Goal: Information Seeking & Learning: Learn about a topic

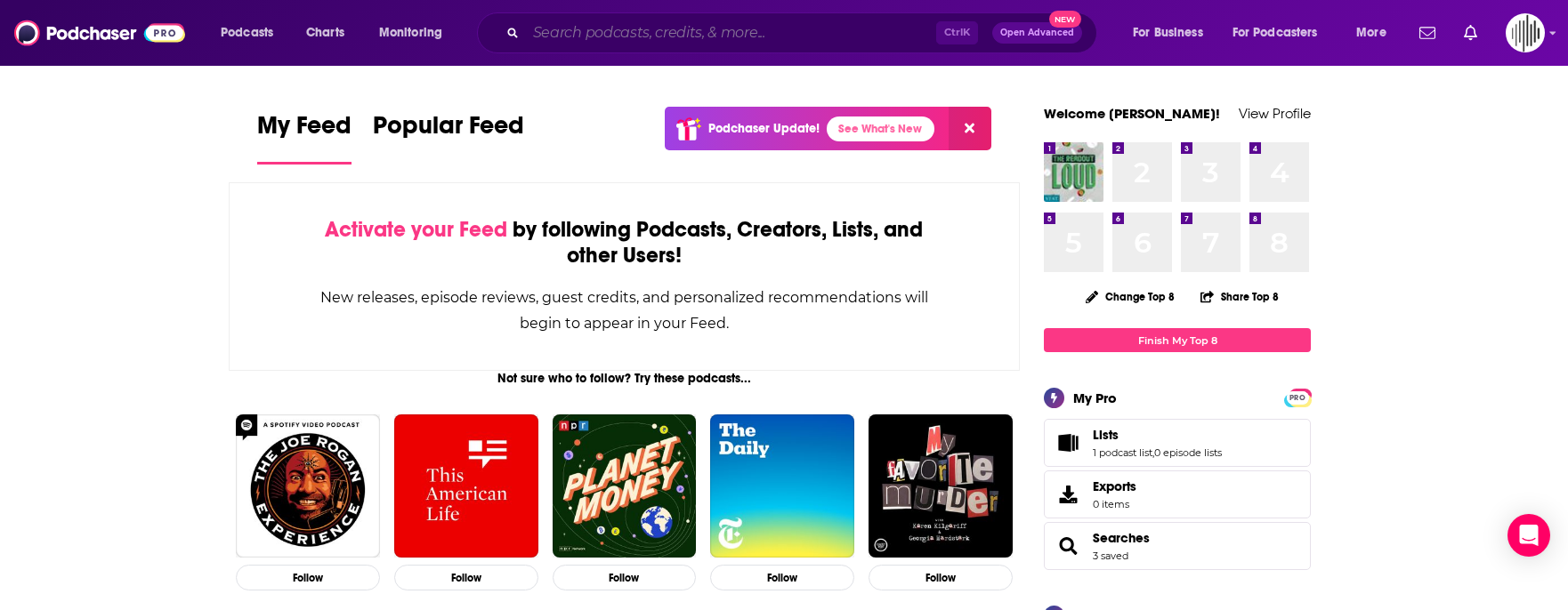
click at [708, 28] on input "Search podcasts, credits, & more..." at bounding box center [731, 32] width 410 height 28
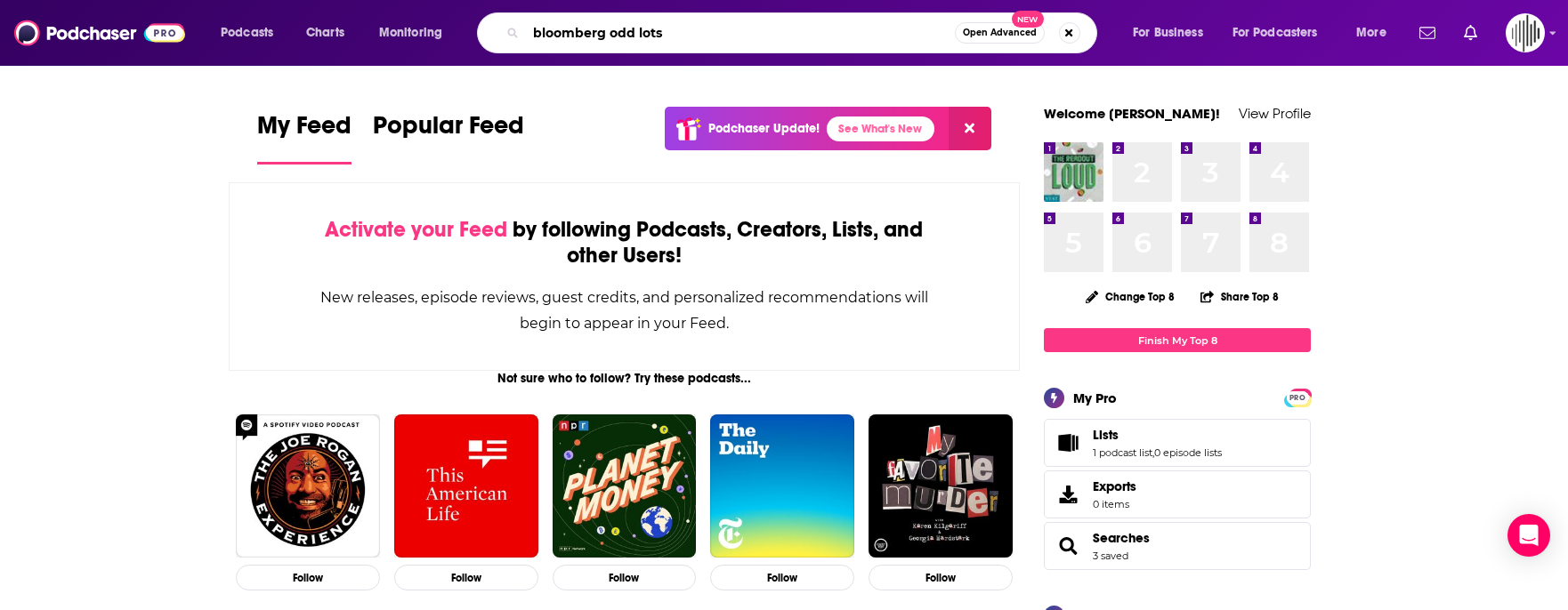
type input "bloomberg odd lots"
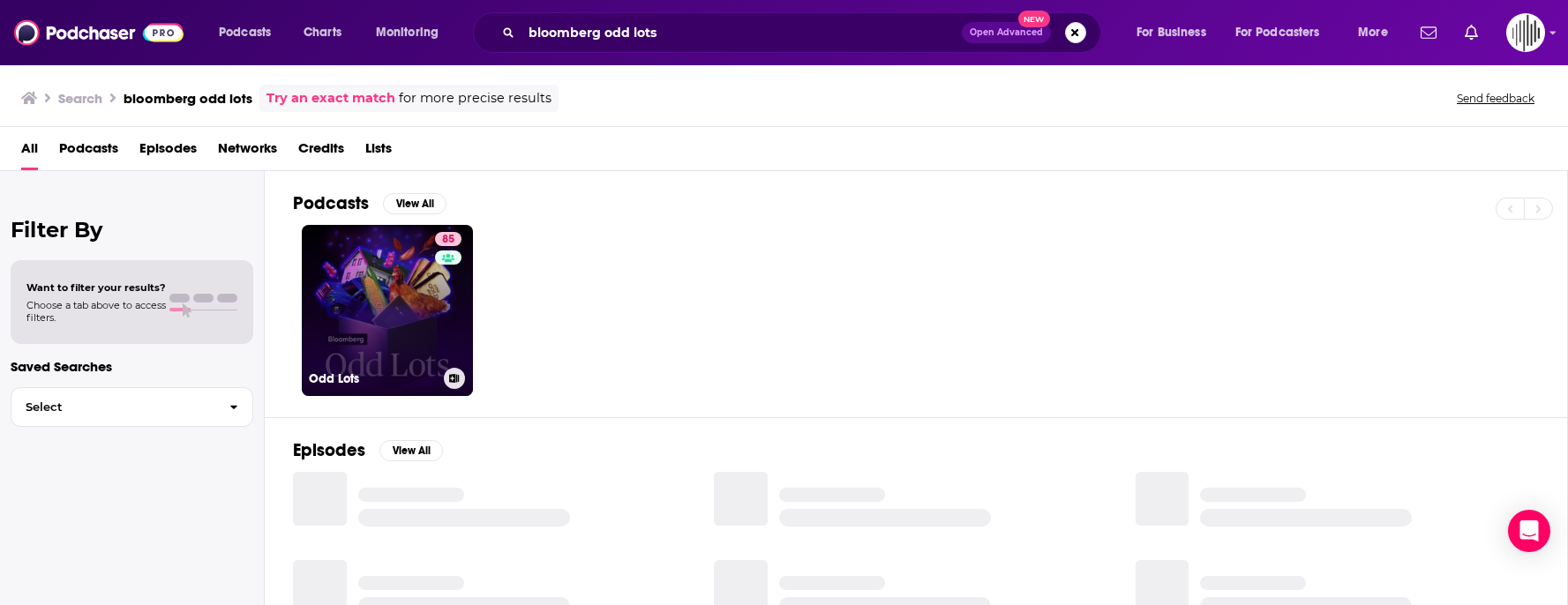
click at [373, 295] on link "85 Odd Lots" at bounding box center [387, 310] width 172 height 172
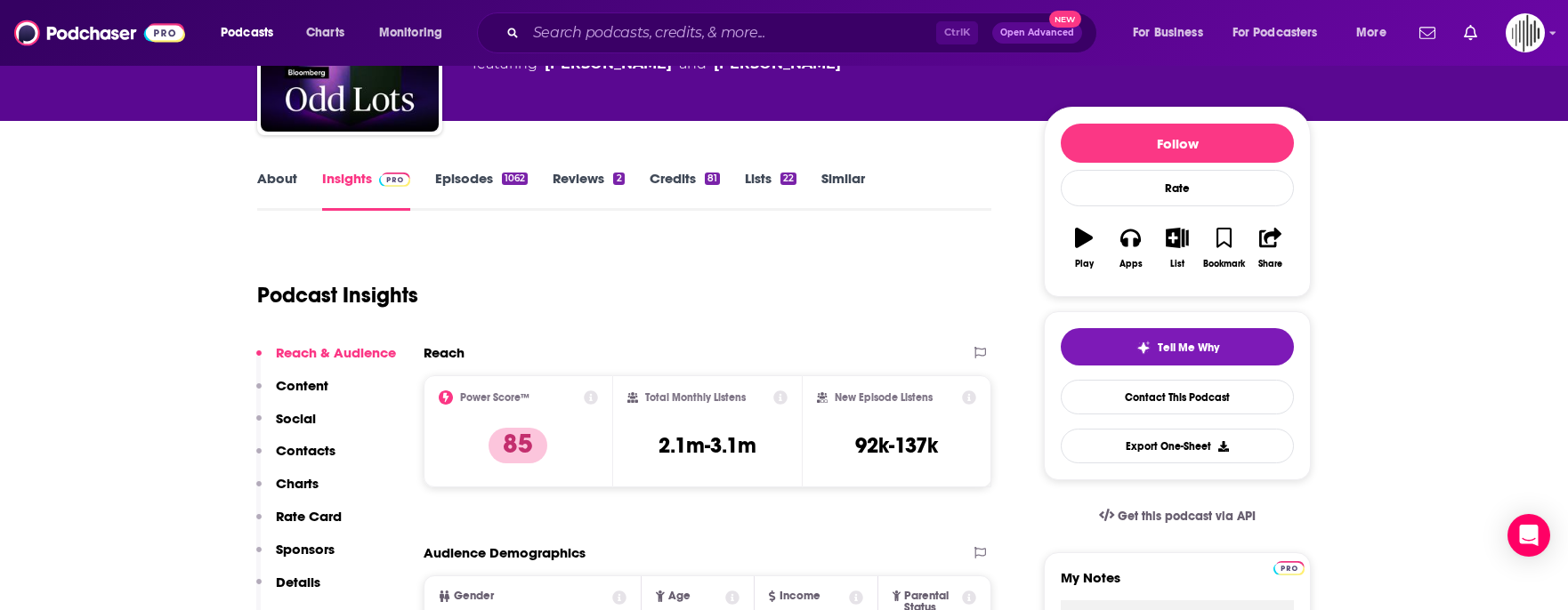
scroll to position [267, 0]
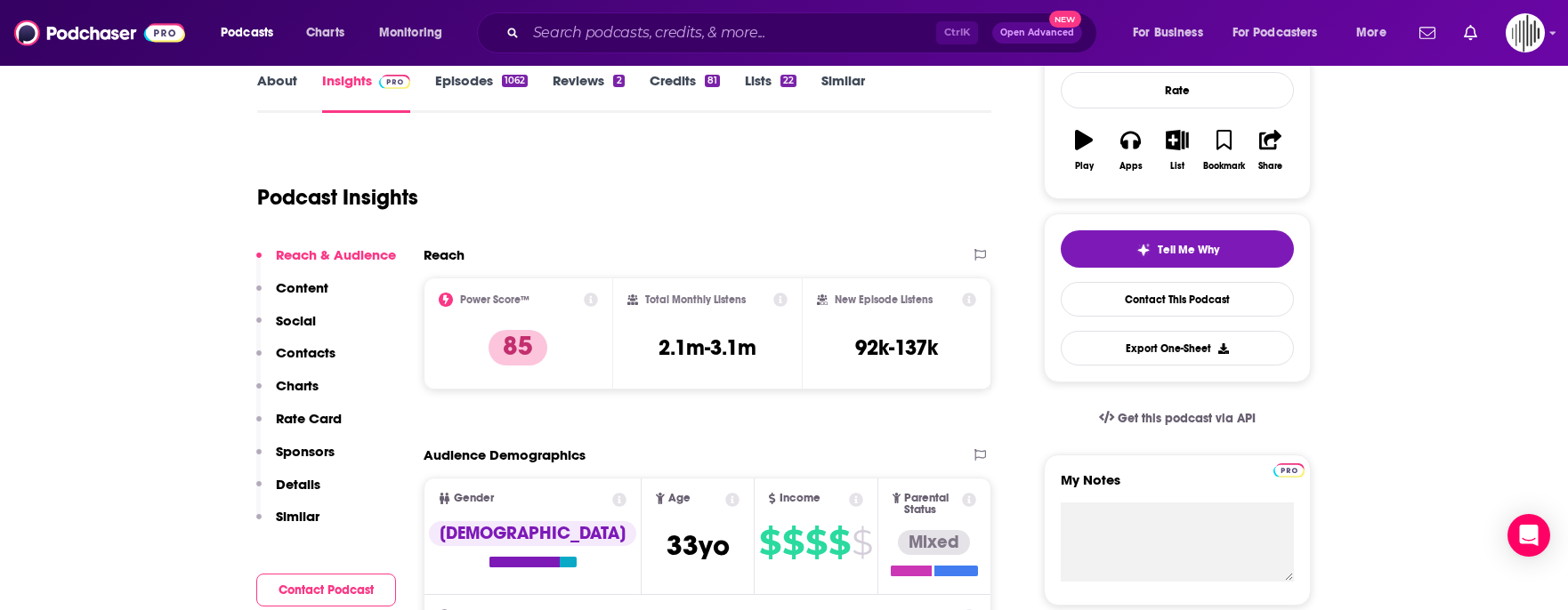
click at [782, 301] on icon at bounding box center [781, 299] width 15 height 15
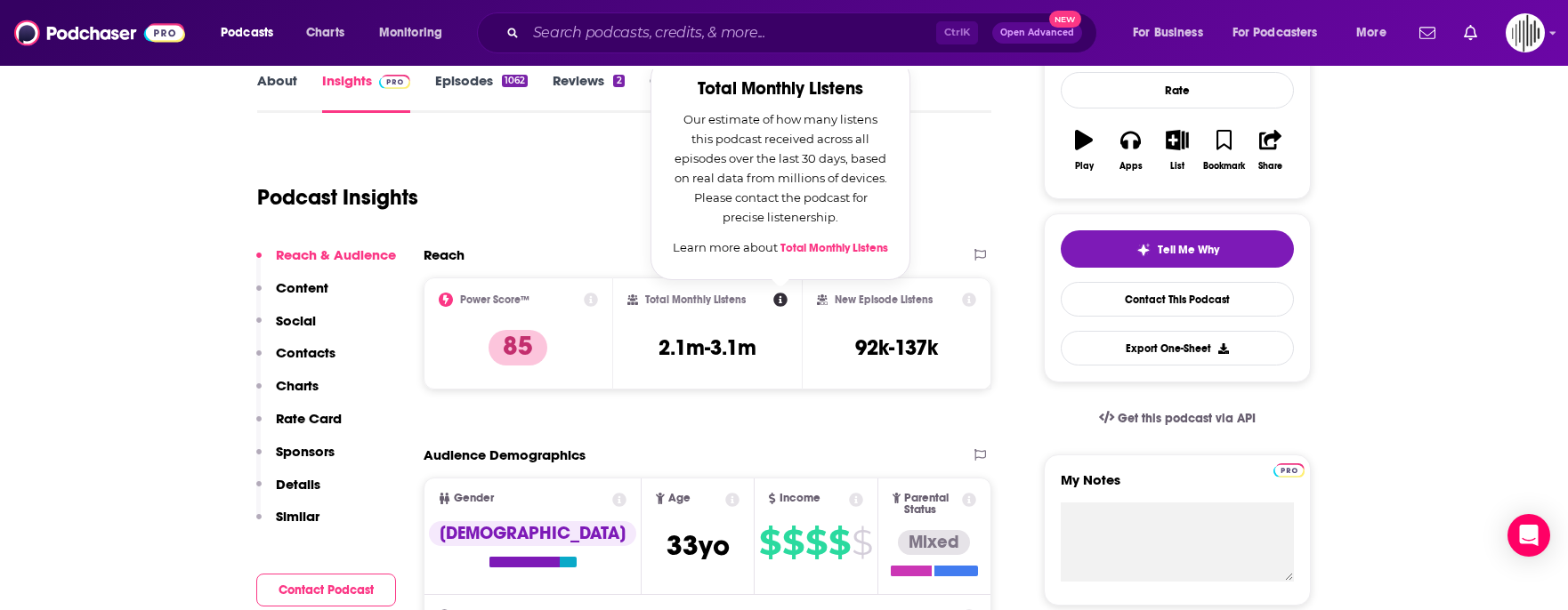
click at [970, 296] on icon at bounding box center [969, 299] width 15 height 15
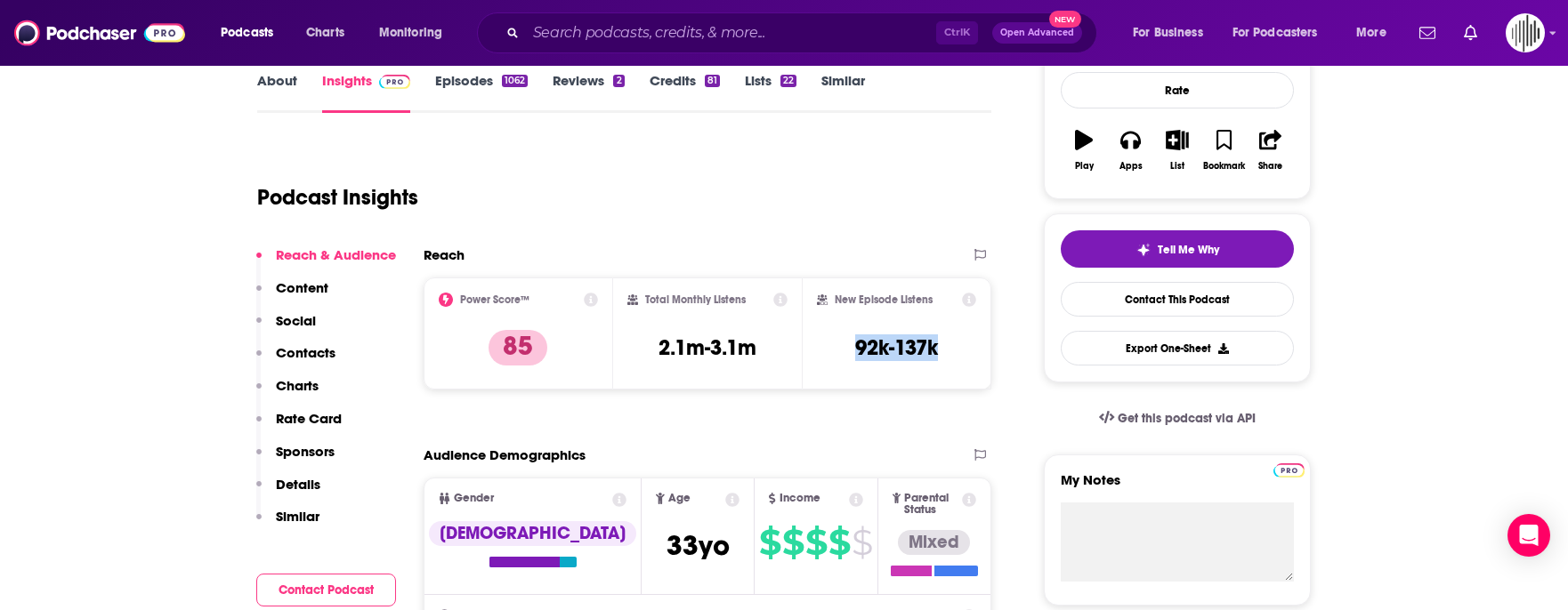
drag, startPoint x: 856, startPoint y: 345, endPoint x: 943, endPoint y: 348, distance: 87.1
click at [943, 348] on div "New Episode Listens 92k-137k" at bounding box center [896, 333] width 159 height 82
copy h3 "92k-137k"
click at [623, 33] on input "Search podcasts, credits, & more..." at bounding box center [731, 32] width 410 height 28
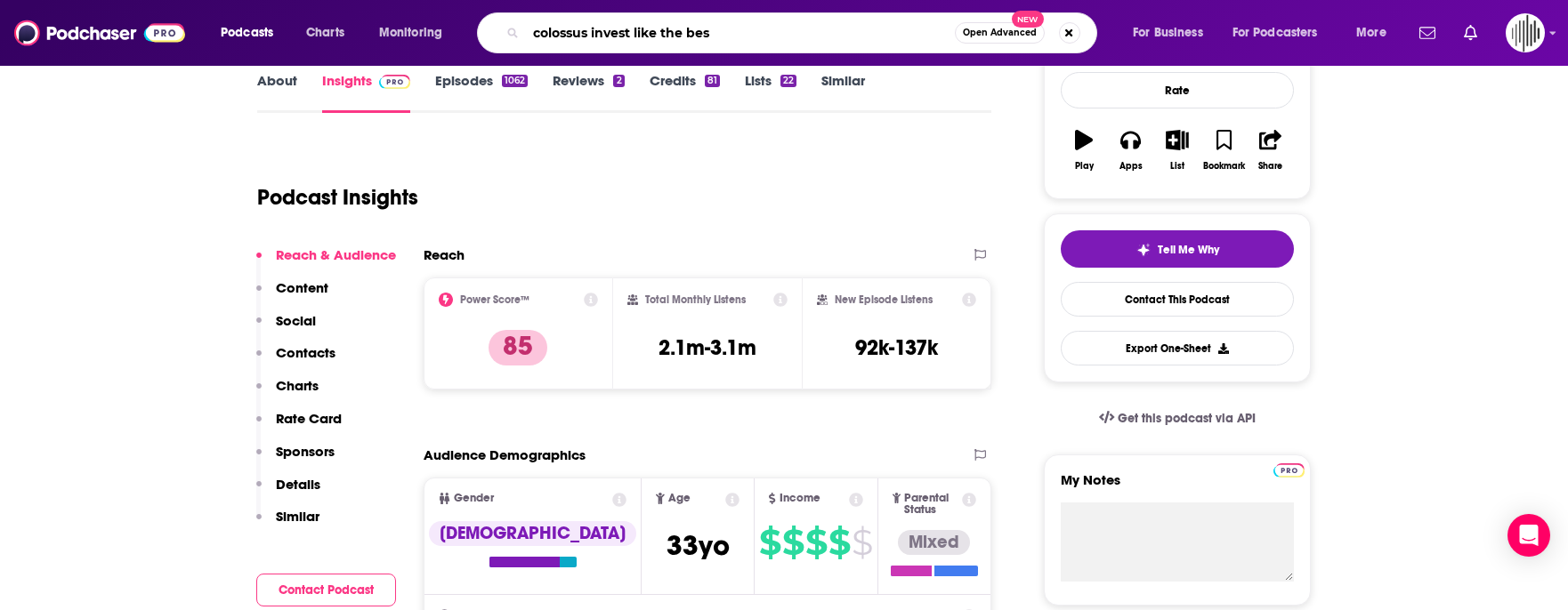
type input "colossus invest like the best"
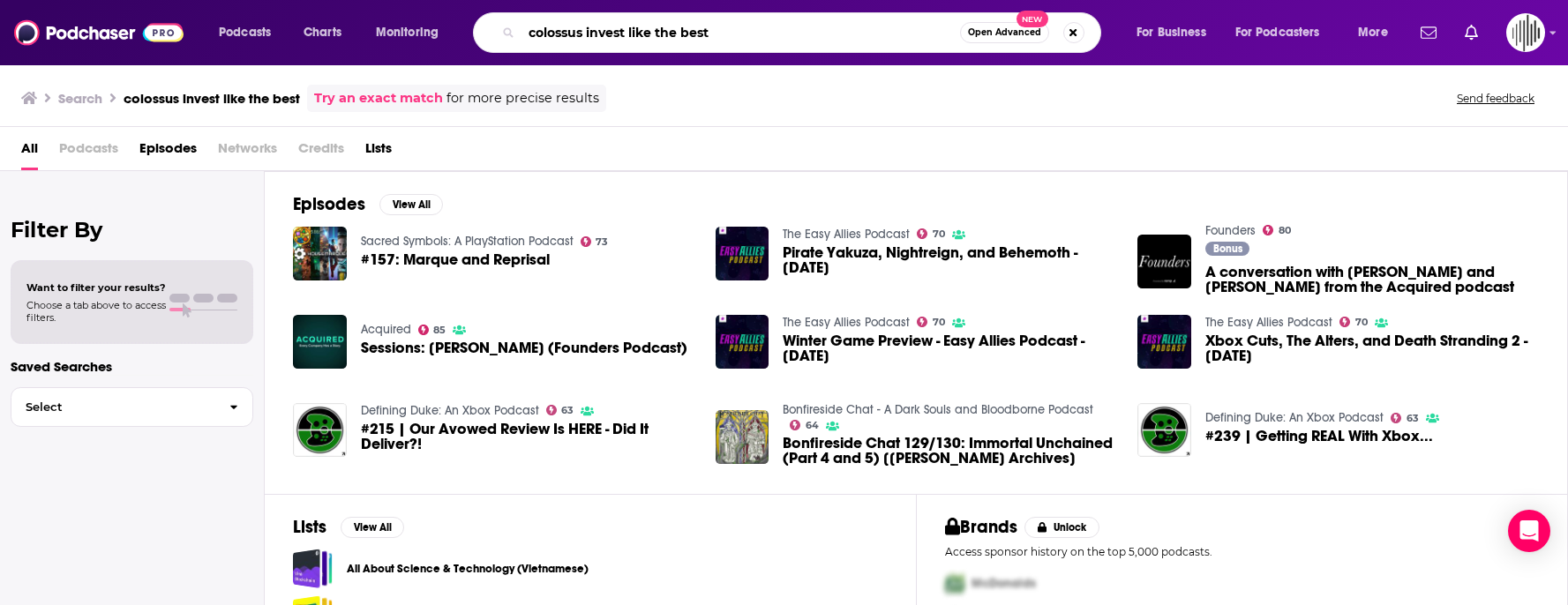
drag, startPoint x: 585, startPoint y: 35, endPoint x: 497, endPoint y: 17, distance: 89.8
click at [497, 17] on div "colossus invest like the best Open Advanced New" at bounding box center [787, 33] width 628 height 41
type input "invest like the best"
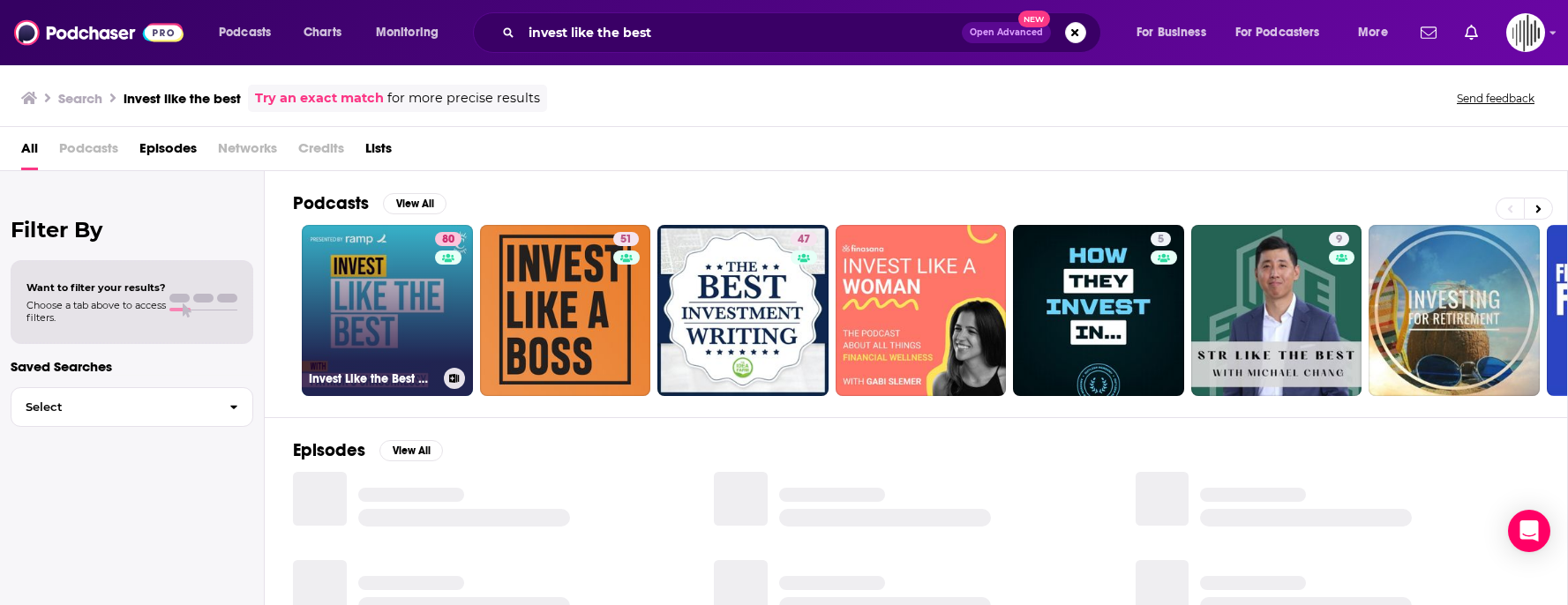
click at [353, 304] on link "80 Invest Like the Best with [PERSON_NAME]" at bounding box center [387, 310] width 172 height 172
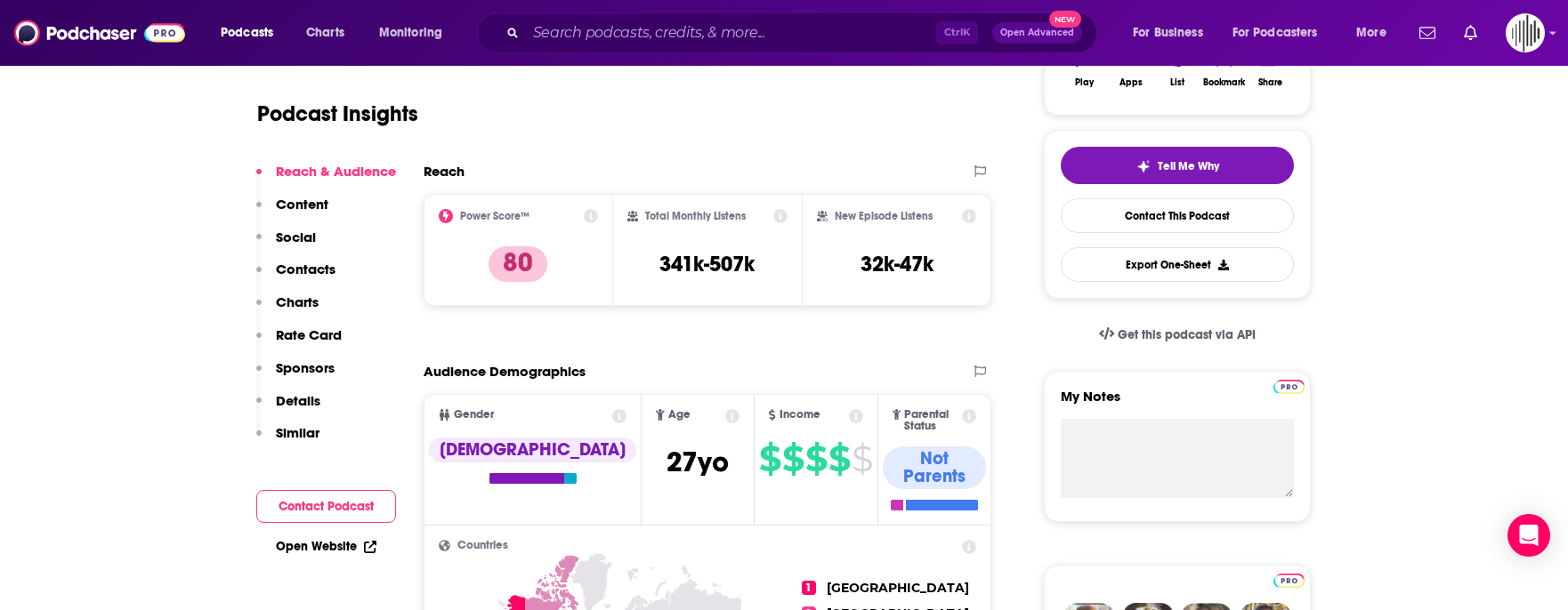
scroll to position [356, 0]
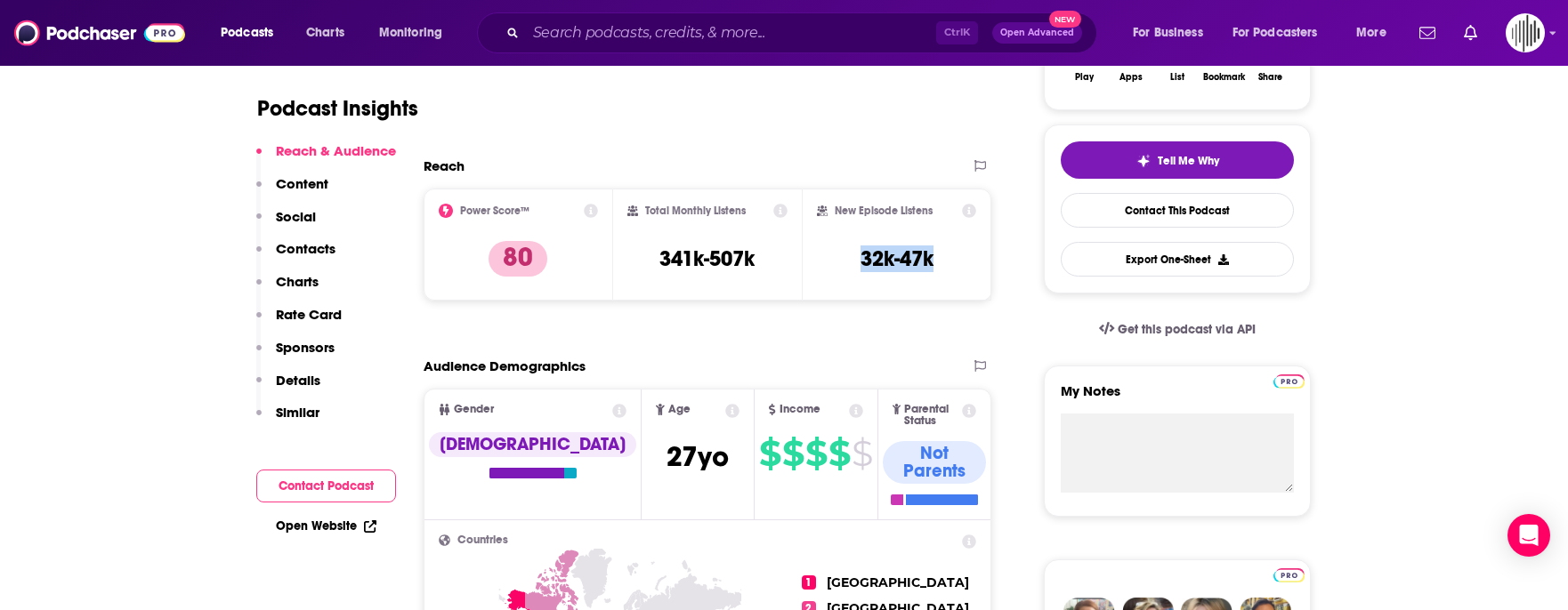
drag, startPoint x: 858, startPoint y: 259, endPoint x: 941, endPoint y: 263, distance: 83.1
click at [941, 263] on div "New Episode Listens 32k-47k" at bounding box center [896, 244] width 159 height 82
copy h3 "32k-47k"
drag, startPoint x: 639, startPoint y: 6, endPoint x: 641, endPoint y: 40, distance: 34.1
click at [639, 6] on div "Podcasts Charts Monitoring Ctrl K Open Advanced New For Business For Podcasters…" at bounding box center [784, 32] width 1568 height 65
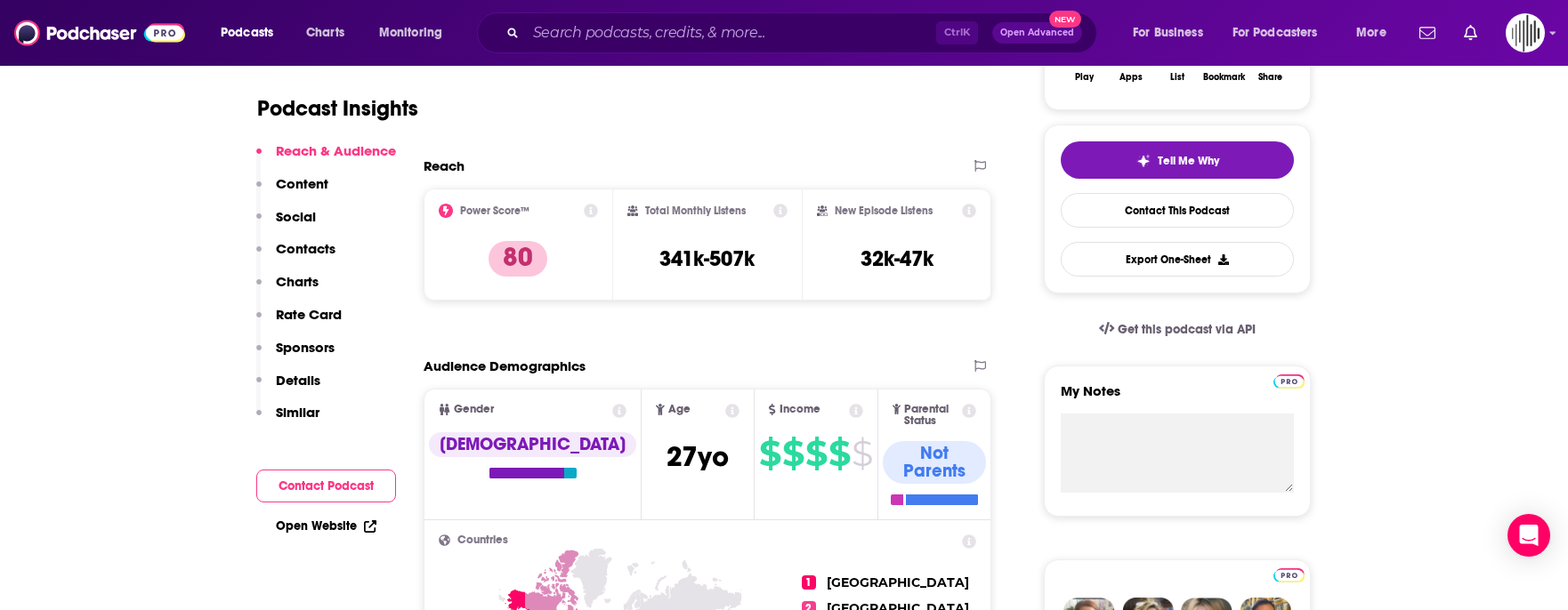
click at [642, 48] on div "Ctrl K Open Advanced New" at bounding box center [787, 33] width 620 height 41
click at [639, 34] on input "Search podcasts, credits, & more..." at bounding box center [731, 32] width 410 height 28
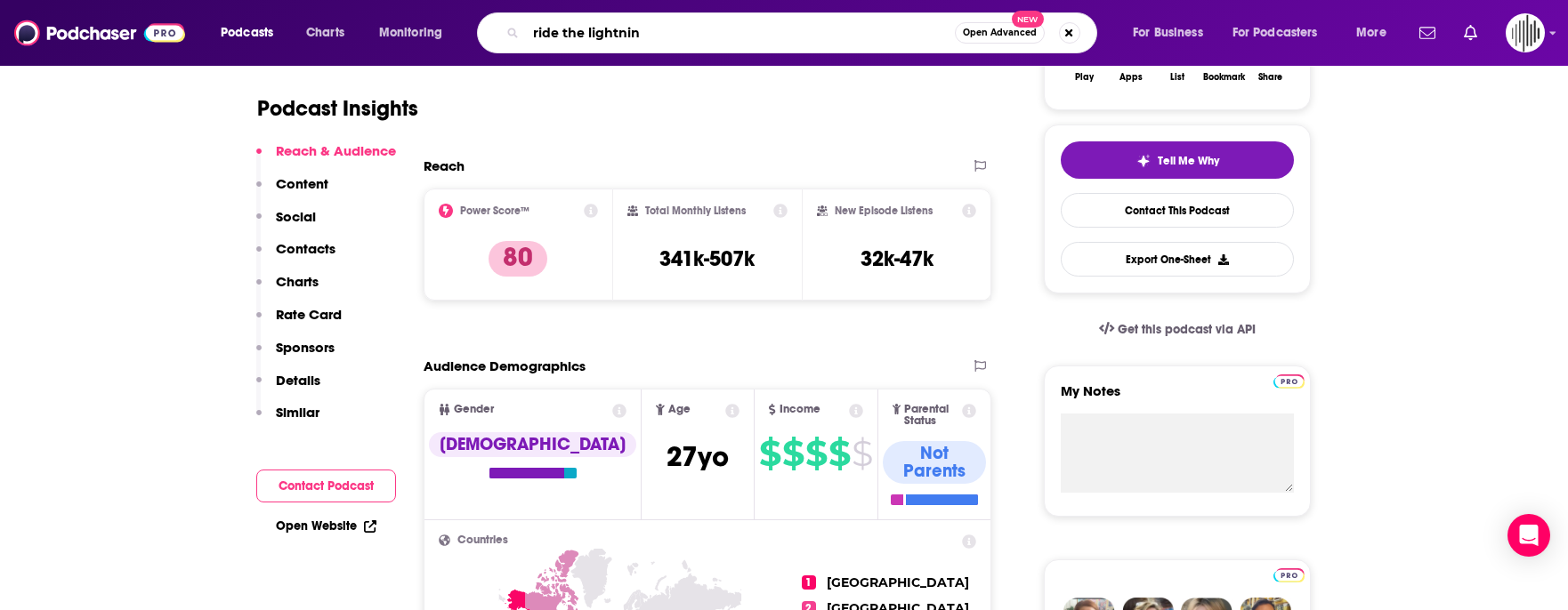
type input "ride the lightning"
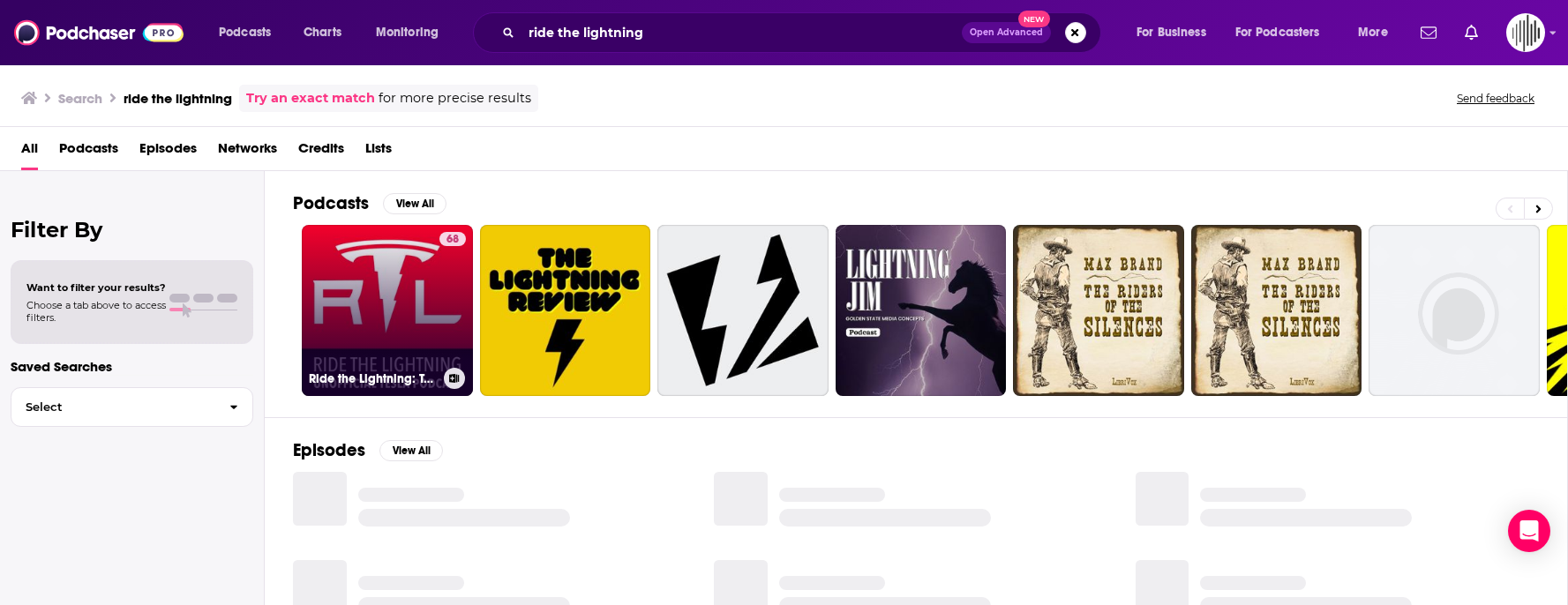
click at [367, 293] on link "68 Ride the Lightning: Tesla and EV Podcast" at bounding box center [387, 310] width 172 height 172
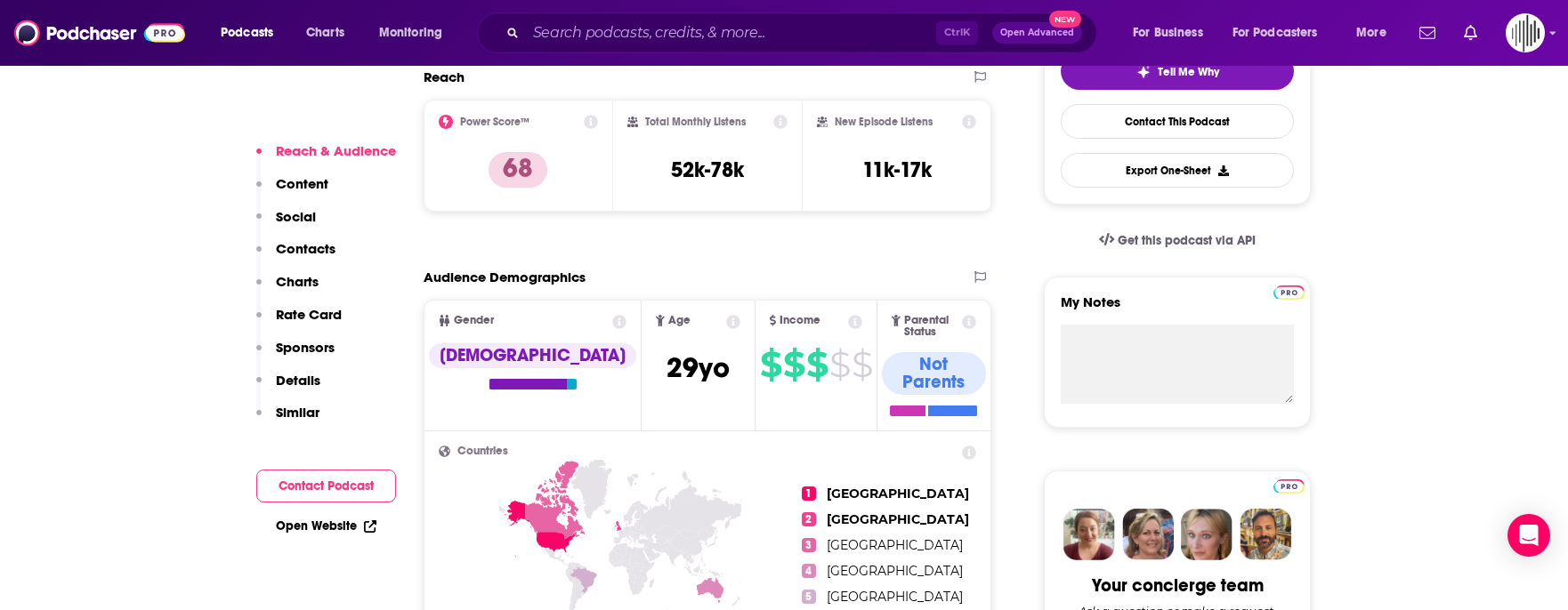
scroll to position [267, 0]
